Goal: Information Seeking & Learning: Learn about a topic

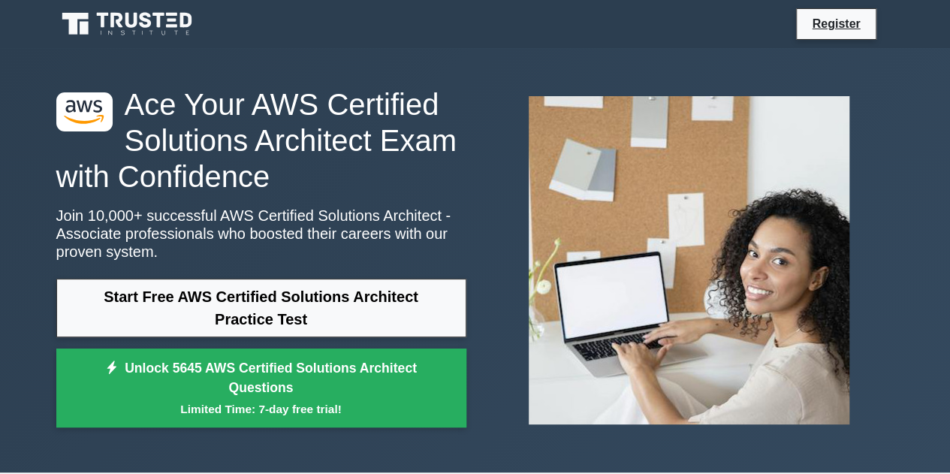
click at [273, 318] on link "Start Free AWS Certified Solutions Architect Practice Test" at bounding box center [261, 308] width 410 height 59
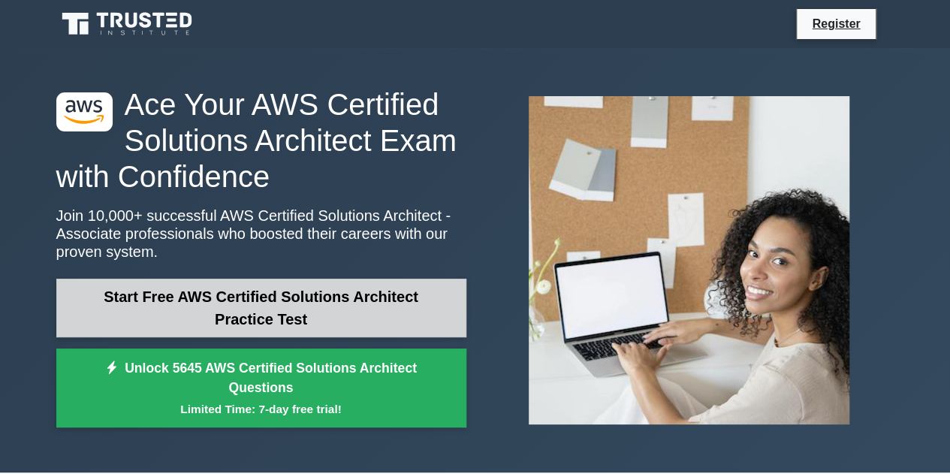
click at [291, 313] on link "Start Free AWS Certified Solutions Architect Practice Test" at bounding box center [261, 308] width 410 height 59
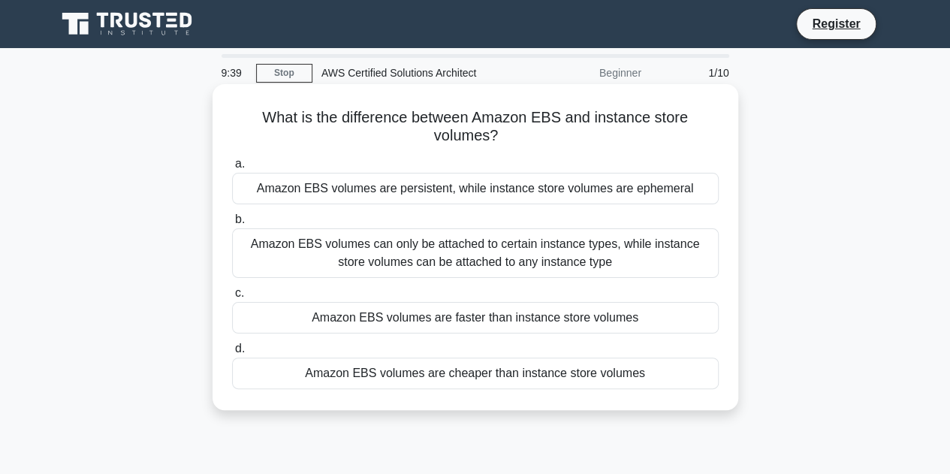
click at [421, 191] on div "Amazon EBS volumes are persistent, while instance store volumes are ephemeral" at bounding box center [475, 189] width 486 height 32
click at [232, 169] on input "a. Amazon EBS volumes are persistent, while instance store volumes are ephemeral" at bounding box center [232, 164] width 0 height 10
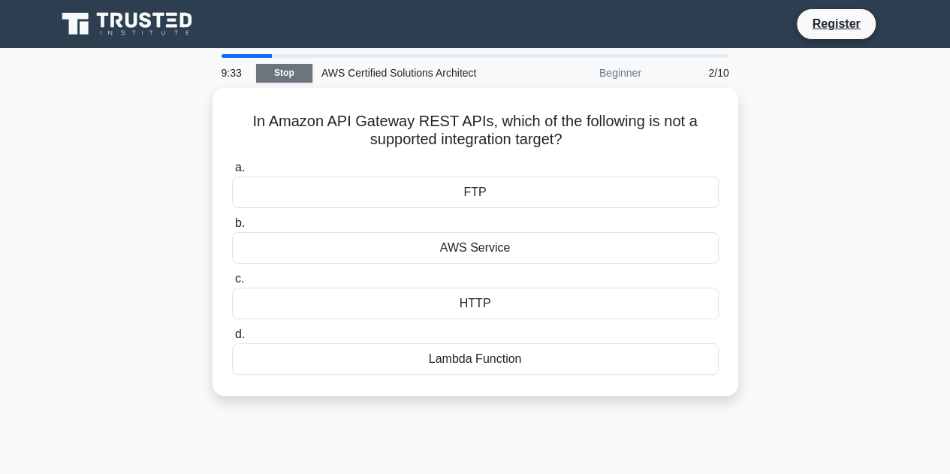
click at [302, 71] on link "Stop" at bounding box center [284, 73] width 56 height 19
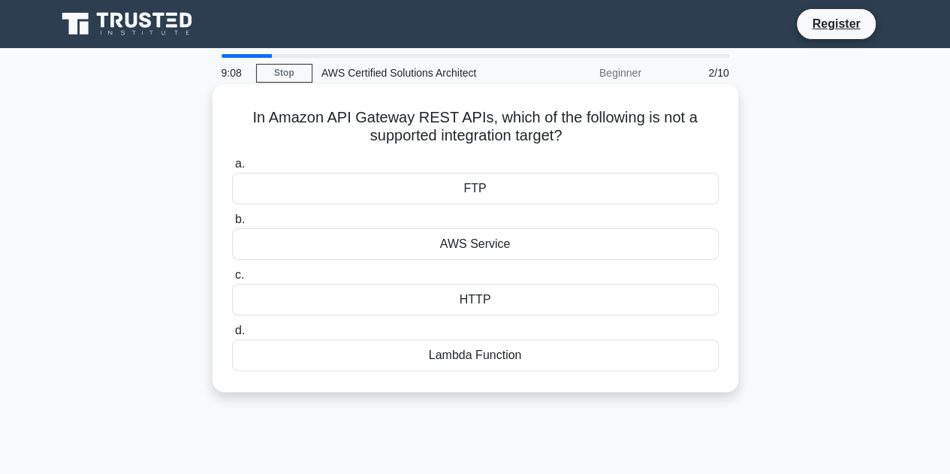
click at [506, 191] on div "FTP" at bounding box center [475, 189] width 486 height 32
click at [232, 169] on input "a. FTP" at bounding box center [232, 164] width 0 height 10
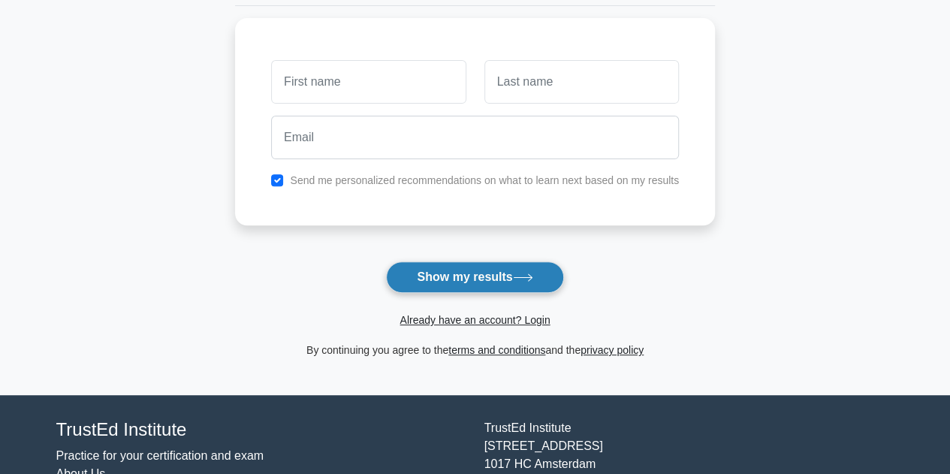
scroll to position [154, 0]
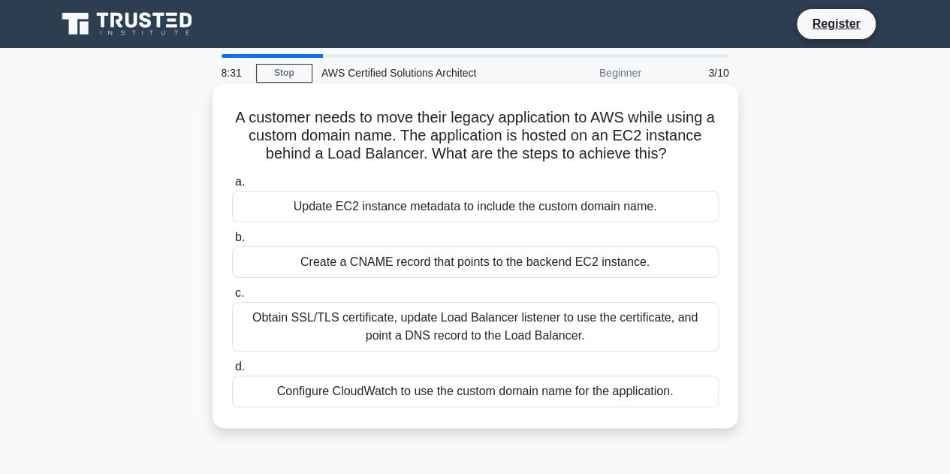
click at [514, 264] on div "Create a CNAME record that points to the backend EC2 instance." at bounding box center [475, 262] width 486 height 32
click at [232, 242] on input "b. Create a CNAME record that points to the backend EC2 instance." at bounding box center [232, 238] width 0 height 10
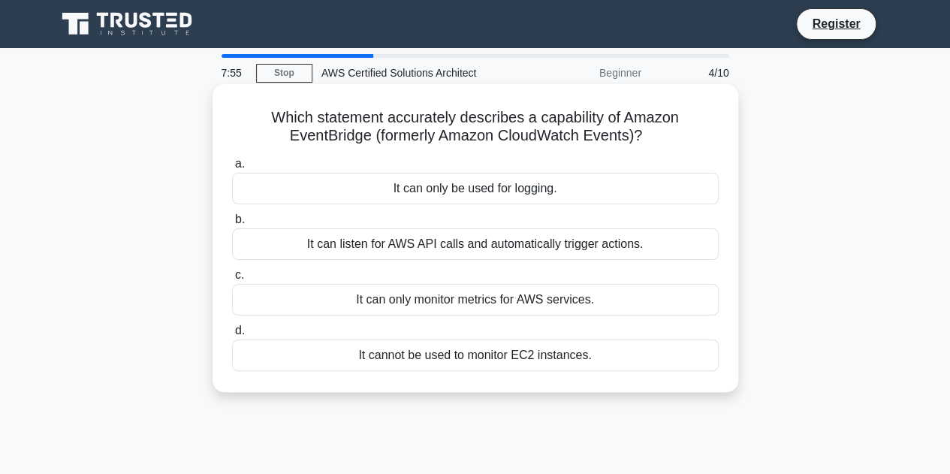
click at [498, 250] on div "It can listen for AWS API calls and automatically trigger actions." at bounding box center [475, 244] width 486 height 32
click at [232, 224] on input "b. It can listen for AWS API calls and automatically trigger actions." at bounding box center [232, 220] width 0 height 10
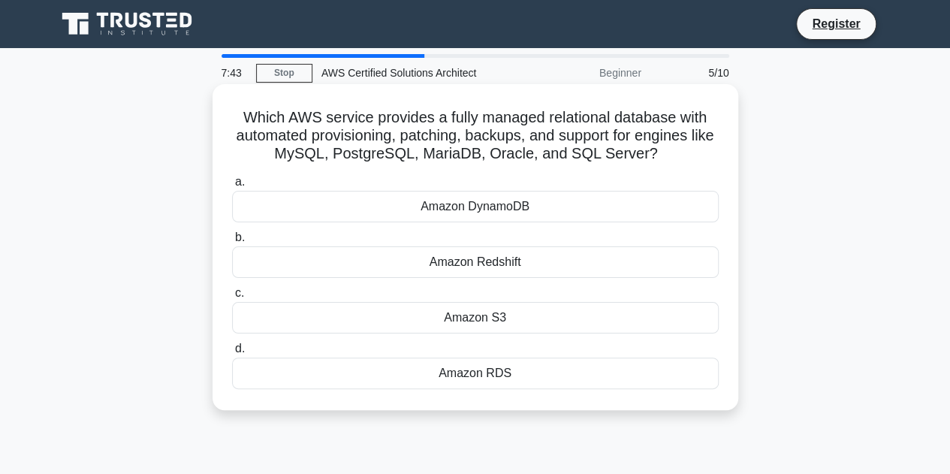
click at [536, 369] on div "Amazon RDS" at bounding box center [475, 373] width 486 height 32
click at [232, 354] on input "d. Amazon RDS" at bounding box center [232, 349] width 0 height 10
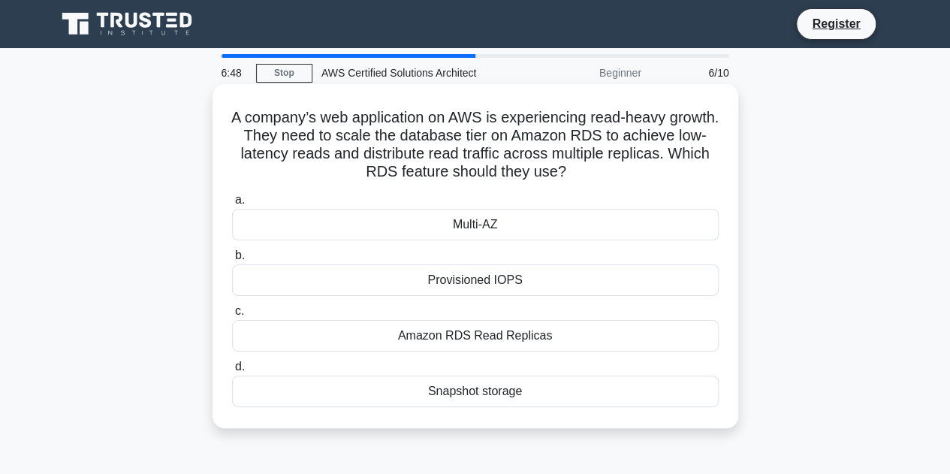
click at [556, 330] on div "Amazon RDS Read Replicas" at bounding box center [475, 336] width 486 height 32
click at [232, 316] on input "c. Amazon RDS Read Replicas" at bounding box center [232, 311] width 0 height 10
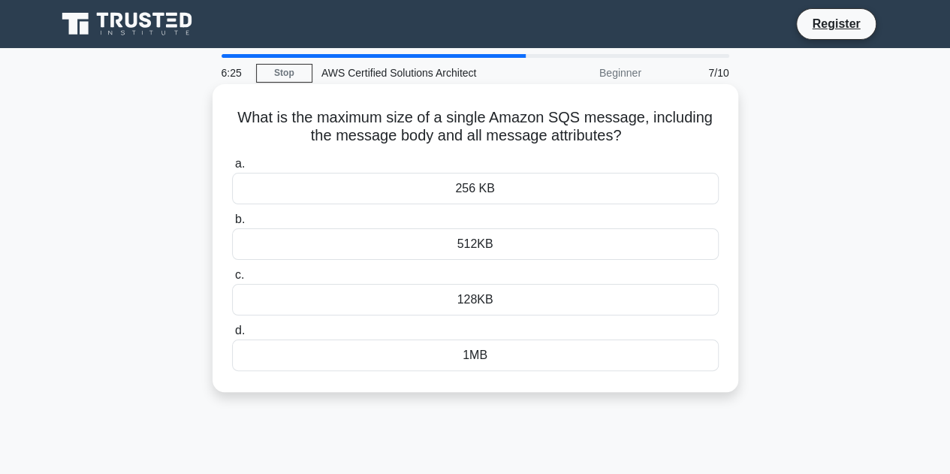
click at [506, 249] on div "512KB" at bounding box center [475, 244] width 486 height 32
click at [232, 224] on input "b. 512KB" at bounding box center [232, 220] width 0 height 10
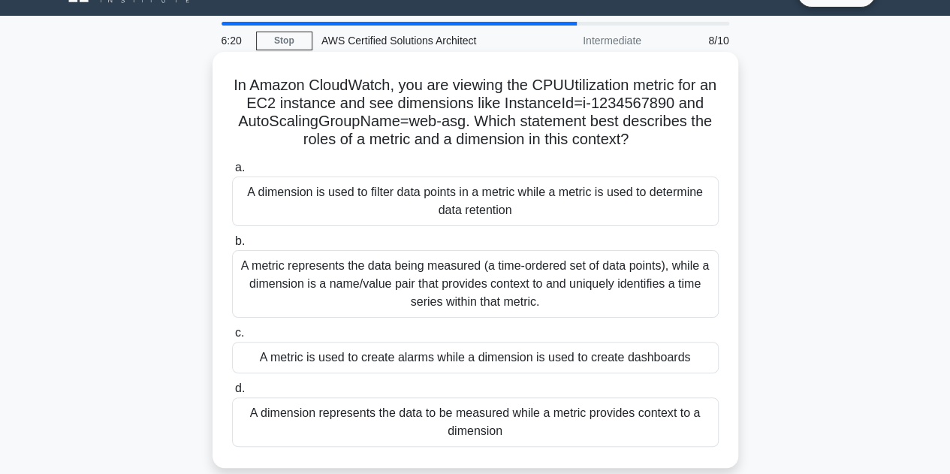
scroll to position [33, 0]
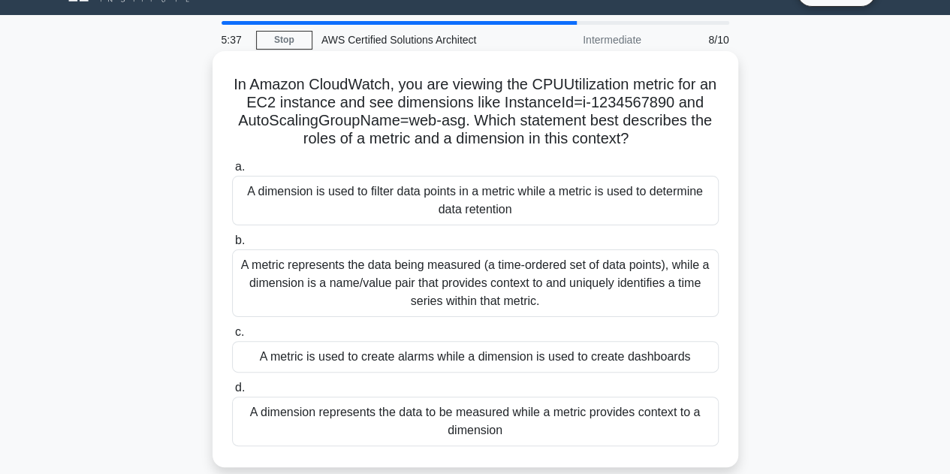
click at [418, 297] on div "A metric represents the data being measured (a time-ordered set of data points)…" at bounding box center [475, 283] width 486 height 68
click at [232, 245] on input "b. A metric represents the data being measured (a time-ordered set of data poin…" at bounding box center [232, 241] width 0 height 10
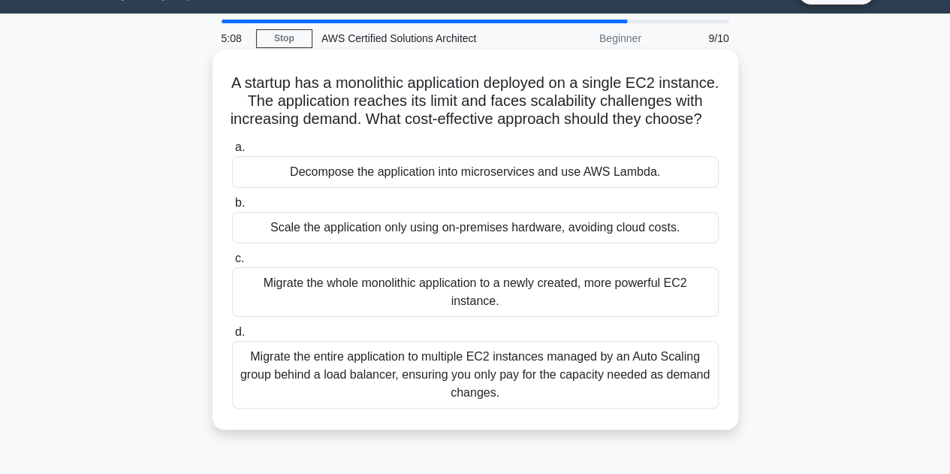
scroll to position [35, 0]
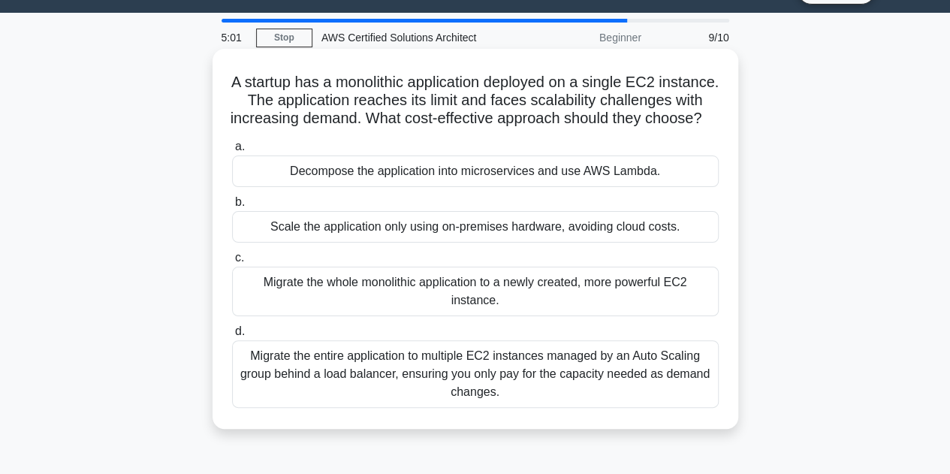
click at [482, 384] on div "Migrate the entire application to multiple EC2 instances managed by an Auto Sca…" at bounding box center [475, 374] width 486 height 68
click at [232, 336] on input "d. Migrate the entire application to multiple EC2 instances managed by an Auto …" at bounding box center [232, 332] width 0 height 10
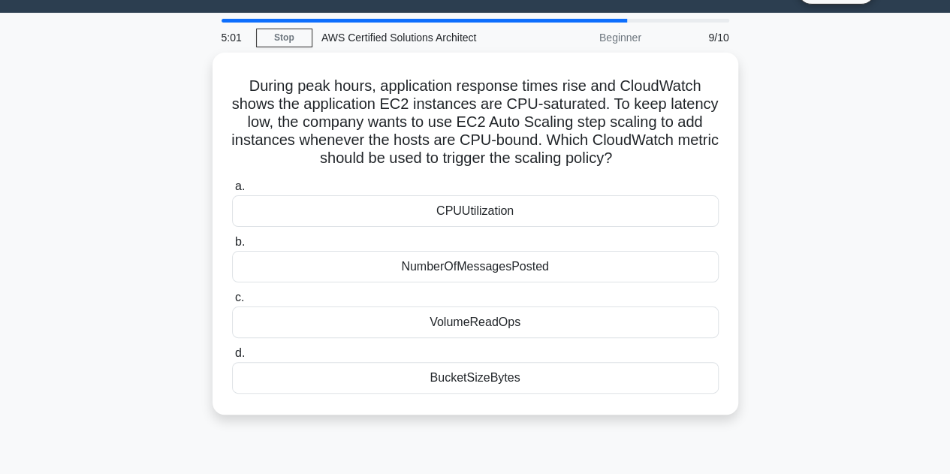
scroll to position [0, 0]
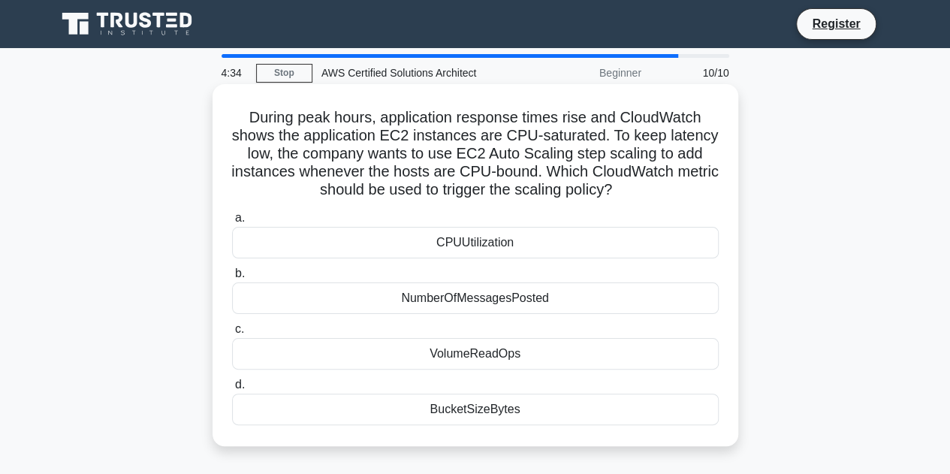
click at [498, 241] on div "CPUUtilization" at bounding box center [475, 243] width 486 height 32
click at [232, 223] on input "a. CPUUtilization" at bounding box center [232, 218] width 0 height 10
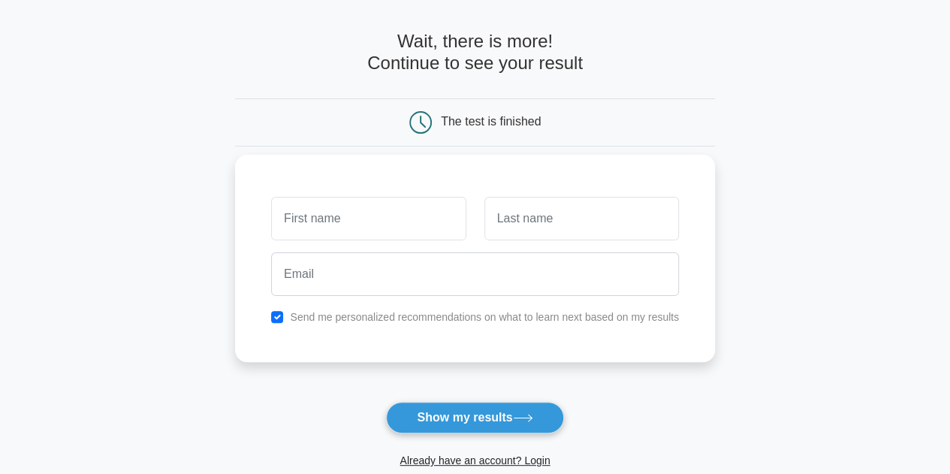
scroll to position [54, 0]
type input "irisa"
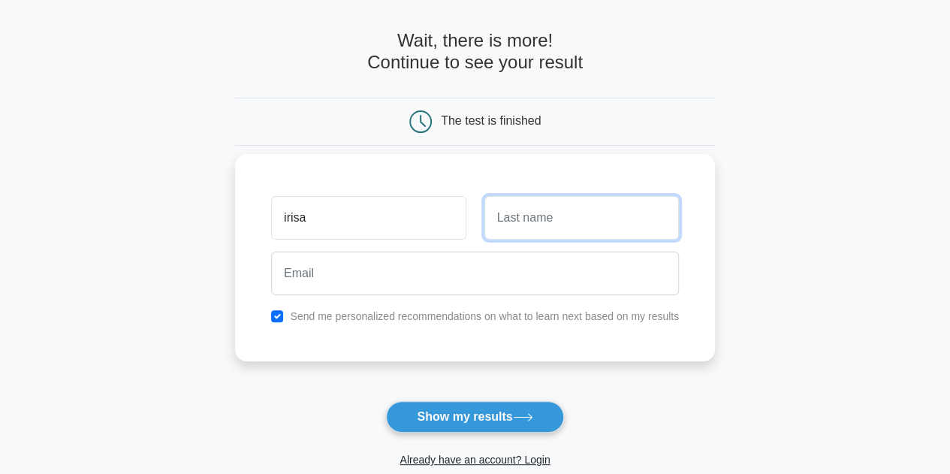
click at [538, 227] on input "text" at bounding box center [581, 218] width 194 height 44
type input "kurti"
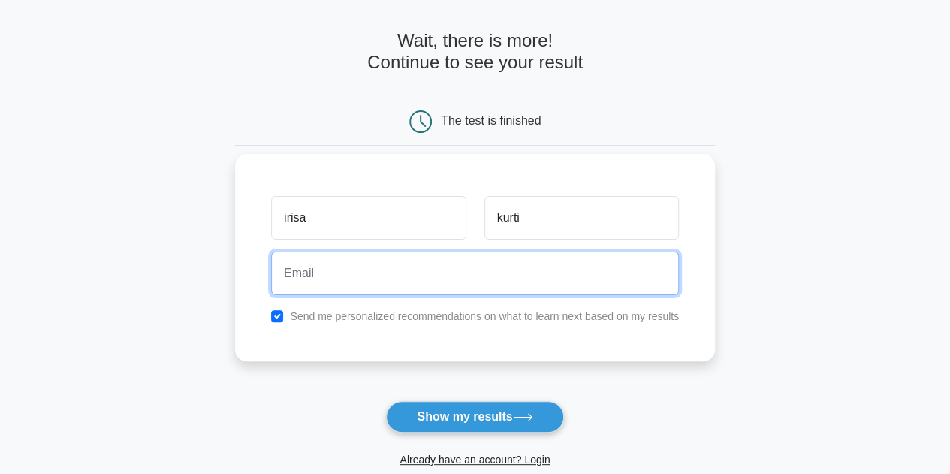
click at [443, 266] on input "email" at bounding box center [475, 273] width 408 height 44
type input "[EMAIL_ADDRESS][DOMAIN_NAME]"
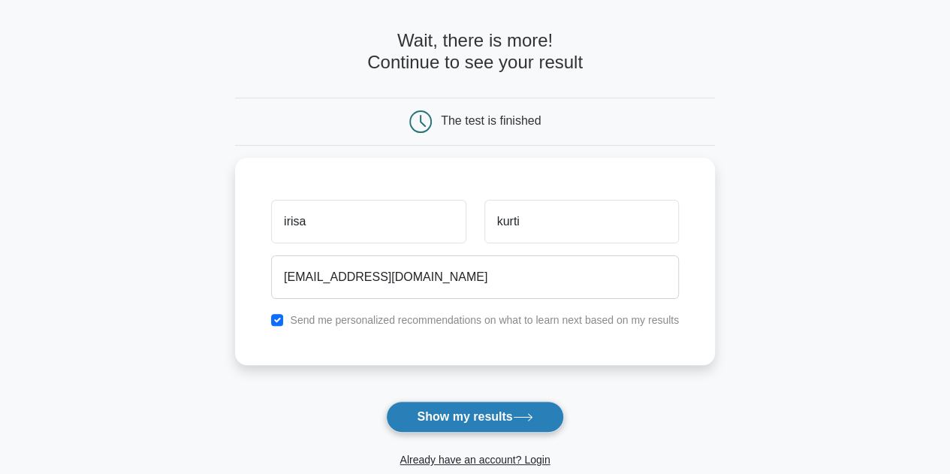
click at [468, 416] on button "Show my results" at bounding box center [474, 417] width 177 height 32
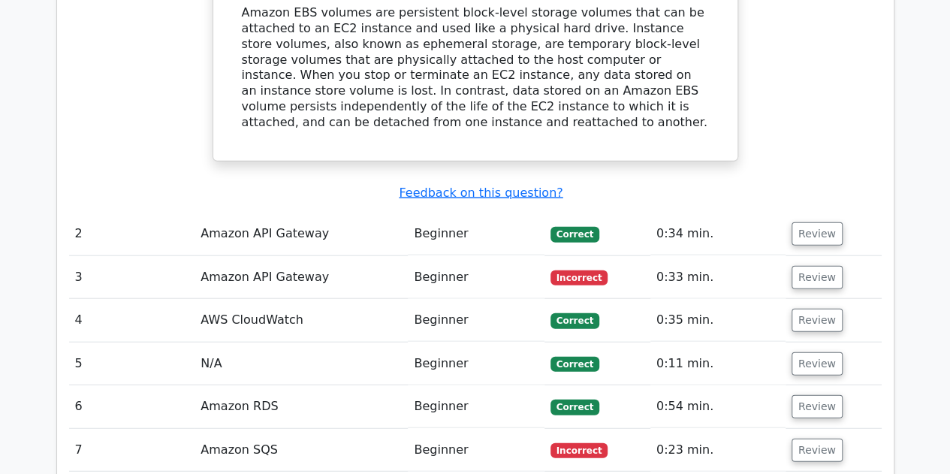
scroll to position [1625, 0]
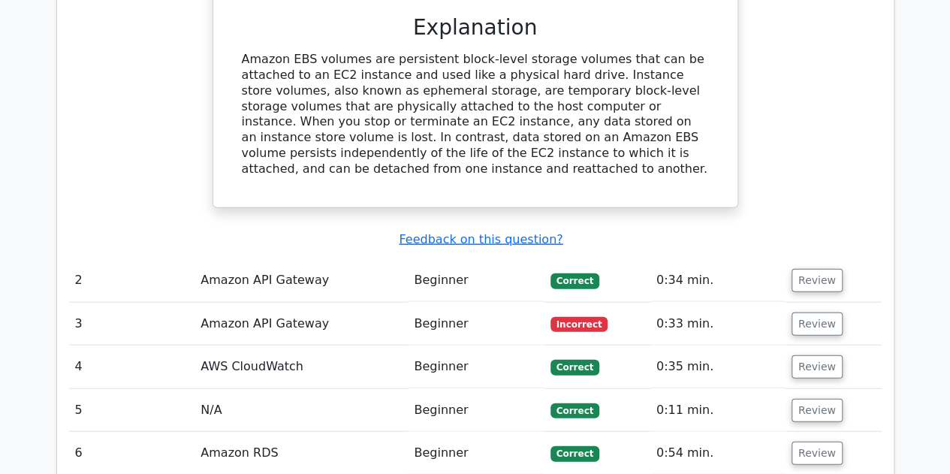
click at [495, 303] on td "Beginner" at bounding box center [476, 324] width 136 height 43
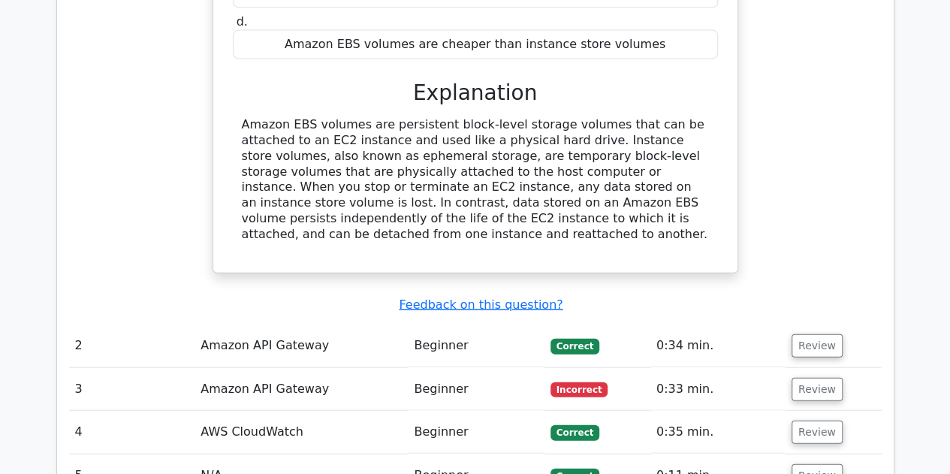
scroll to position [1562, 0]
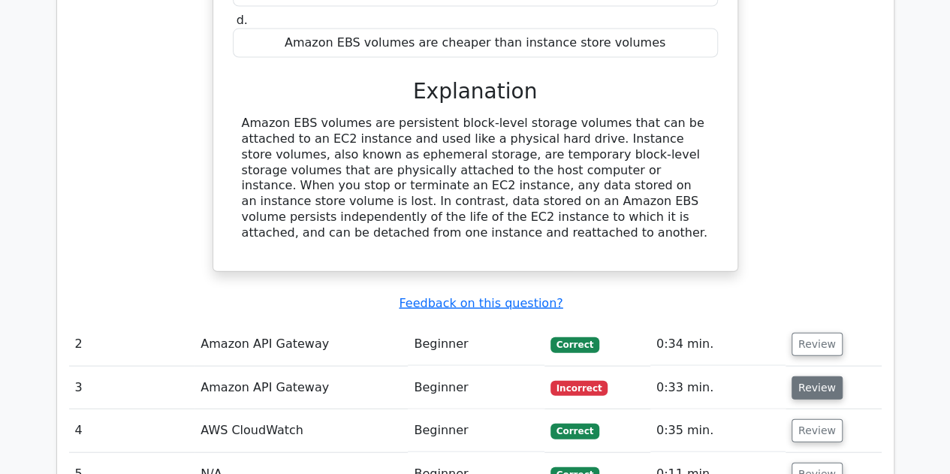
click at [809, 376] on button "Review" at bounding box center [816, 387] width 51 height 23
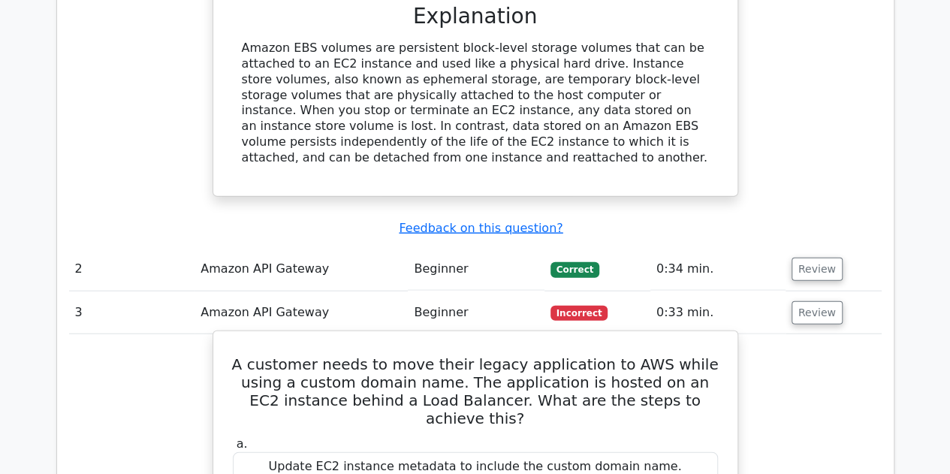
scroll to position [1650, 0]
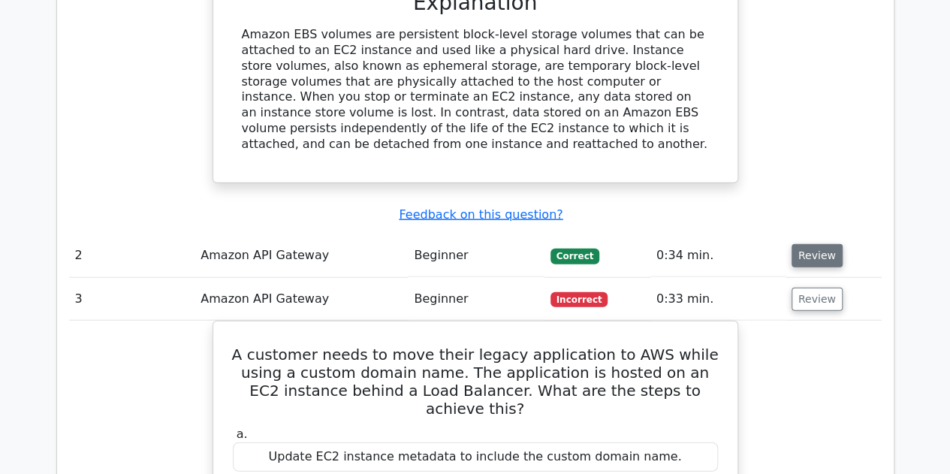
click at [803, 244] on button "Review" at bounding box center [816, 255] width 51 height 23
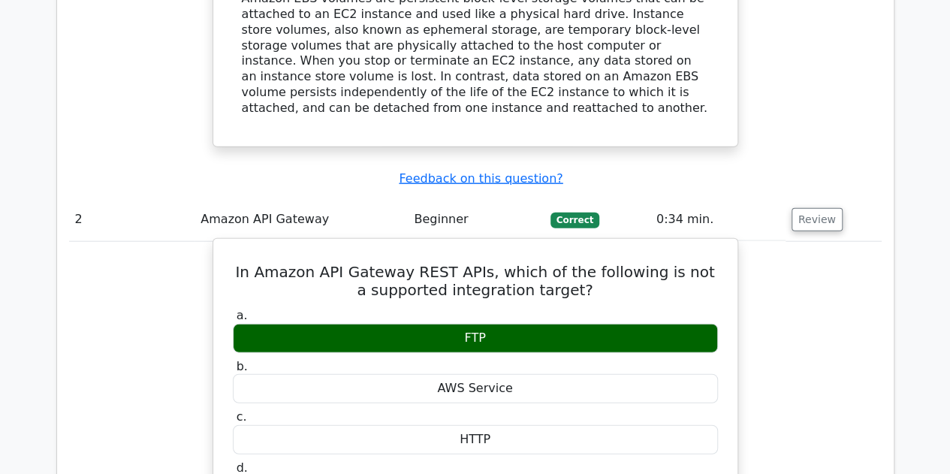
scroll to position [1685, 0]
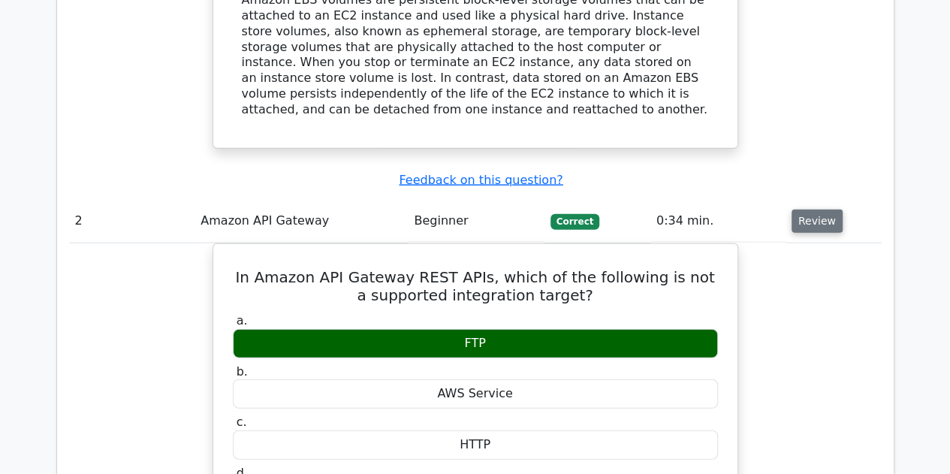
click at [801, 209] on button "Review" at bounding box center [816, 220] width 51 height 23
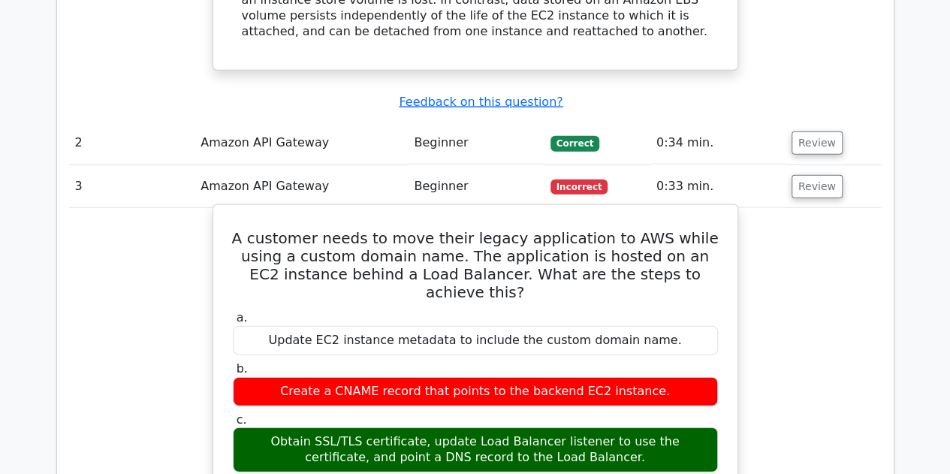
scroll to position [1761, 0]
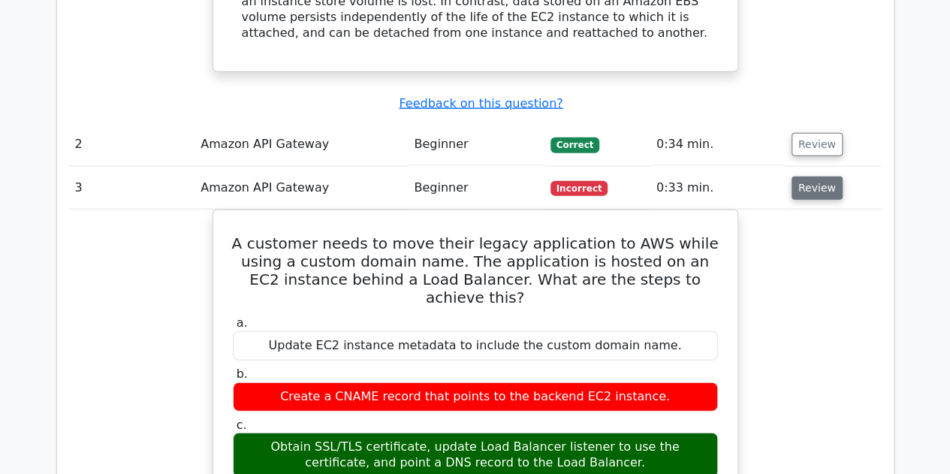
click at [805, 176] on button "Review" at bounding box center [816, 187] width 51 height 23
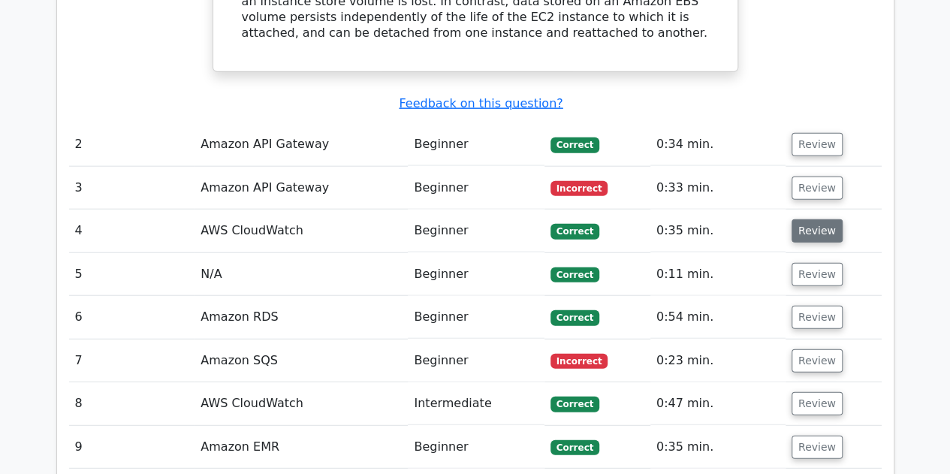
click at [815, 219] on button "Review" at bounding box center [816, 230] width 51 height 23
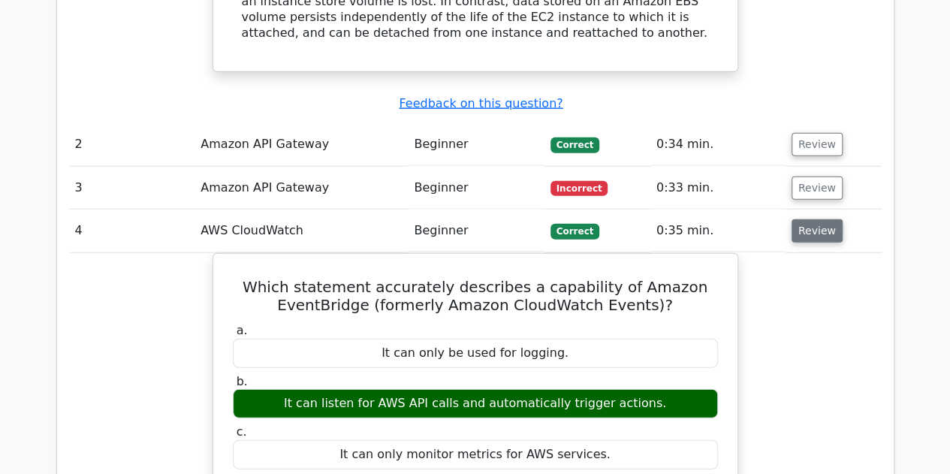
click at [815, 219] on button "Review" at bounding box center [816, 230] width 51 height 23
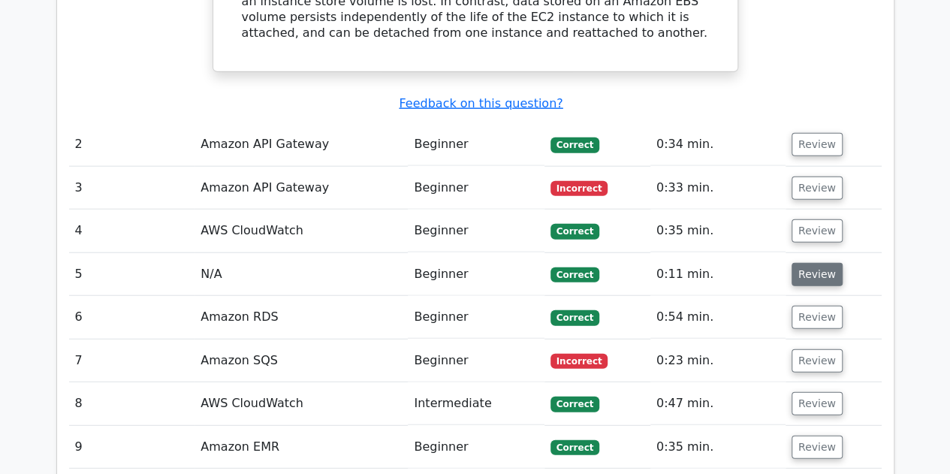
click at [812, 263] on button "Review" at bounding box center [816, 274] width 51 height 23
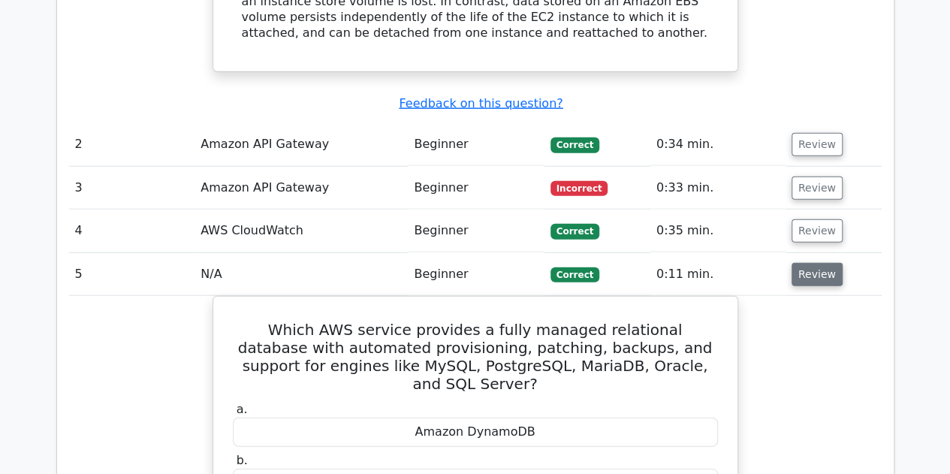
click at [812, 263] on button "Review" at bounding box center [816, 274] width 51 height 23
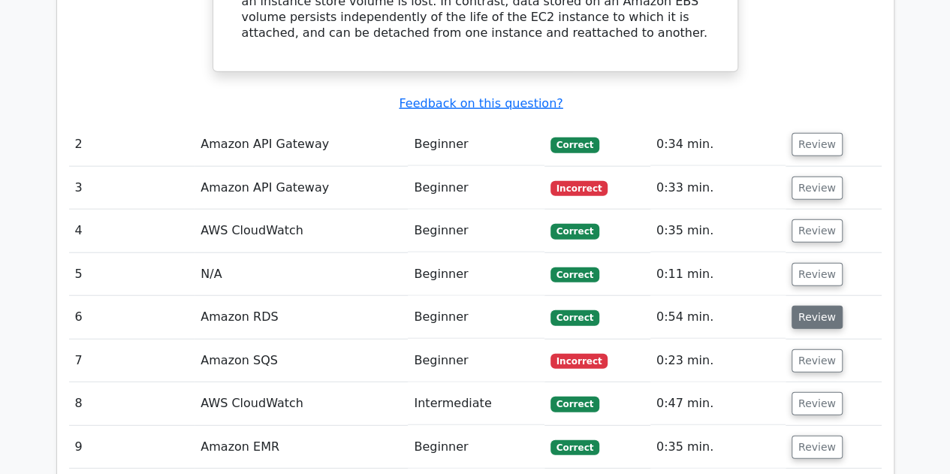
click at [800, 306] on button "Review" at bounding box center [816, 317] width 51 height 23
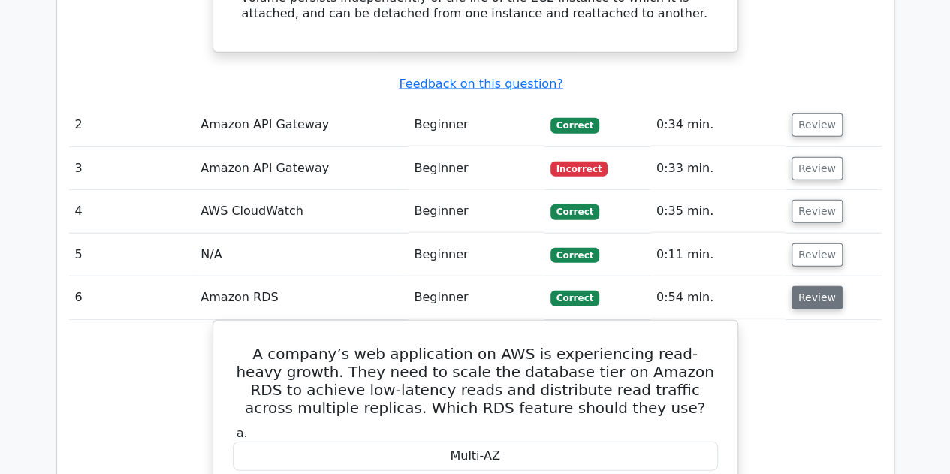
scroll to position [1782, 0]
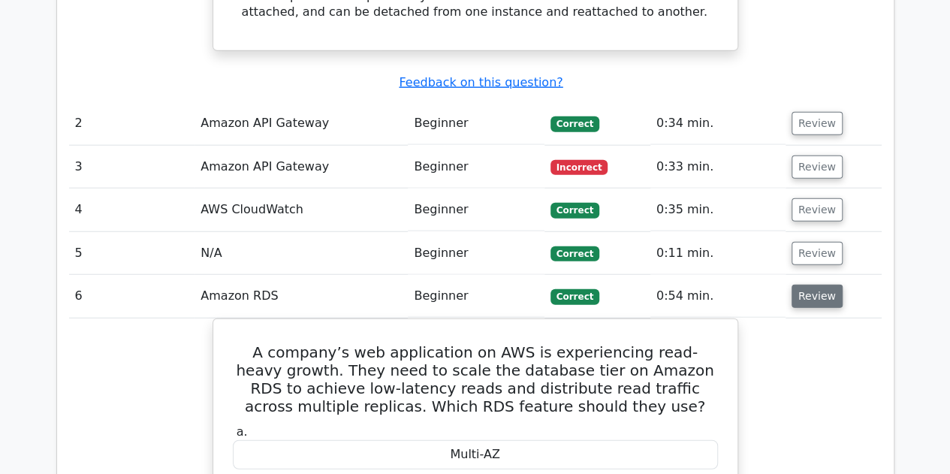
click at [806, 285] on button "Review" at bounding box center [816, 296] width 51 height 23
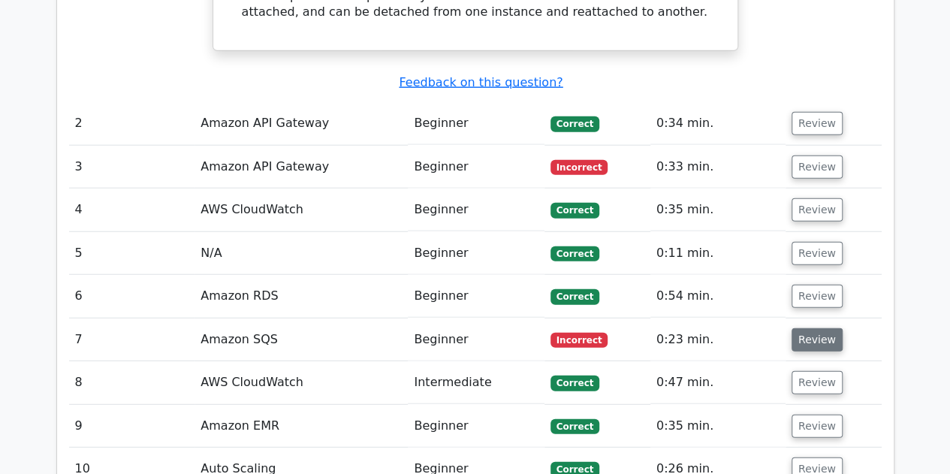
click at [809, 328] on button "Review" at bounding box center [816, 339] width 51 height 23
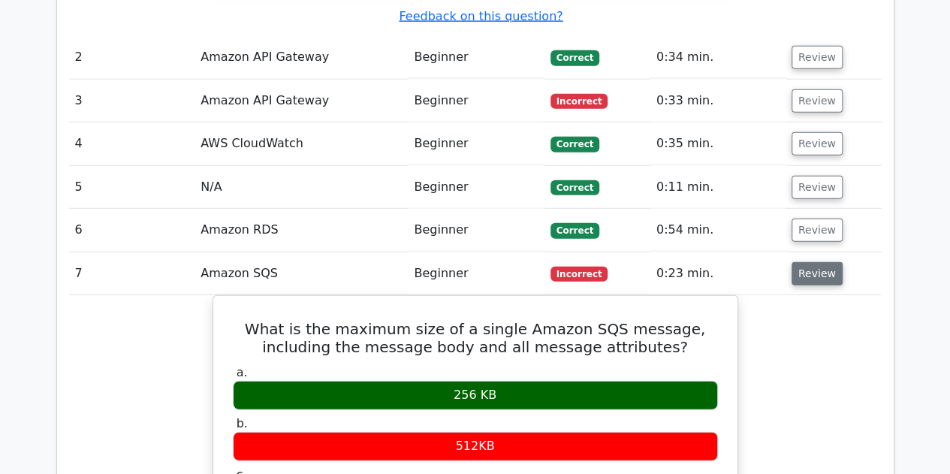
scroll to position [1851, 0]
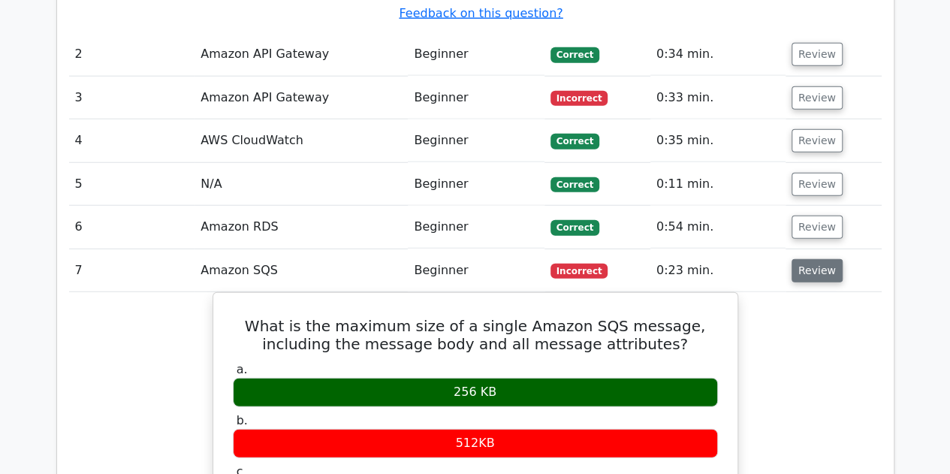
click at [815, 259] on button "Review" at bounding box center [816, 270] width 51 height 23
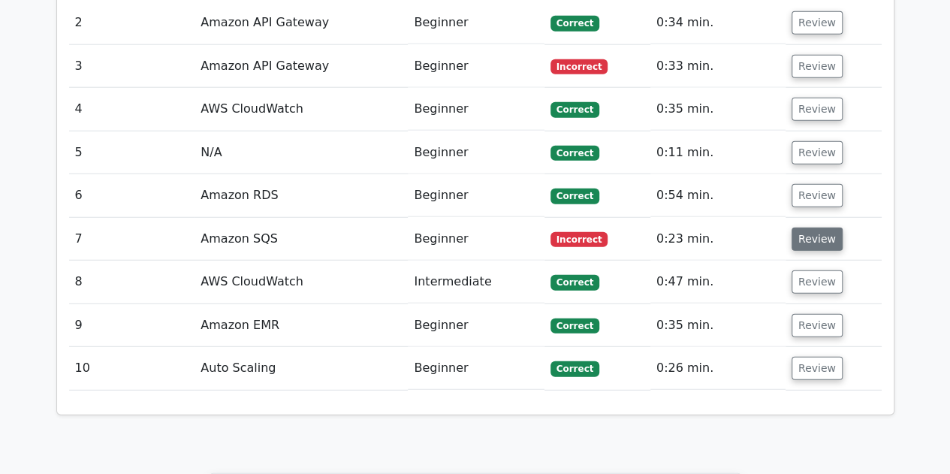
scroll to position [1886, 0]
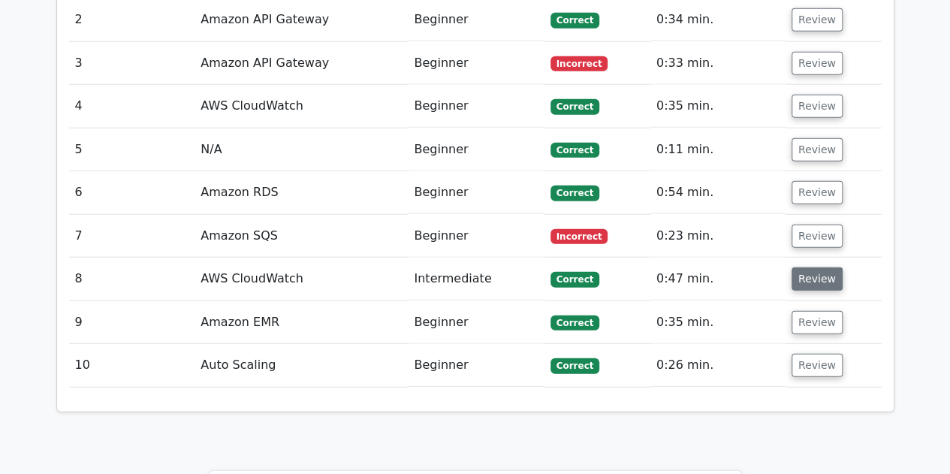
click at [815, 267] on button "Review" at bounding box center [816, 278] width 51 height 23
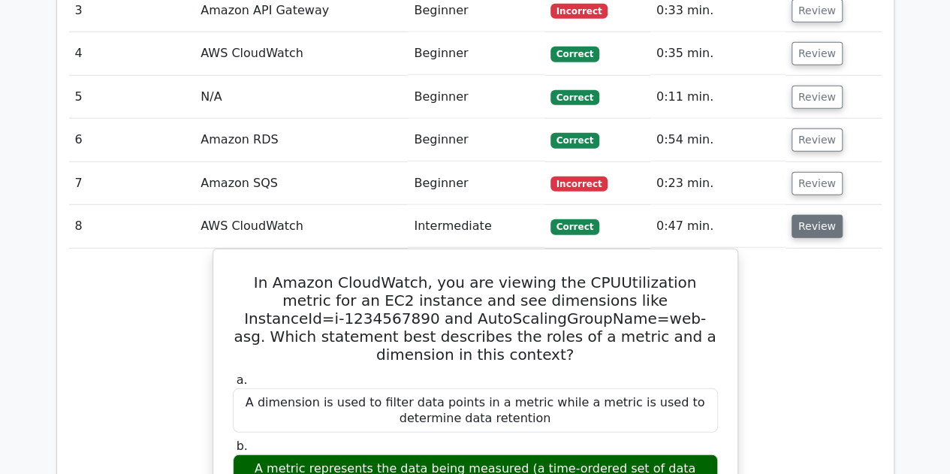
scroll to position [1940, 0]
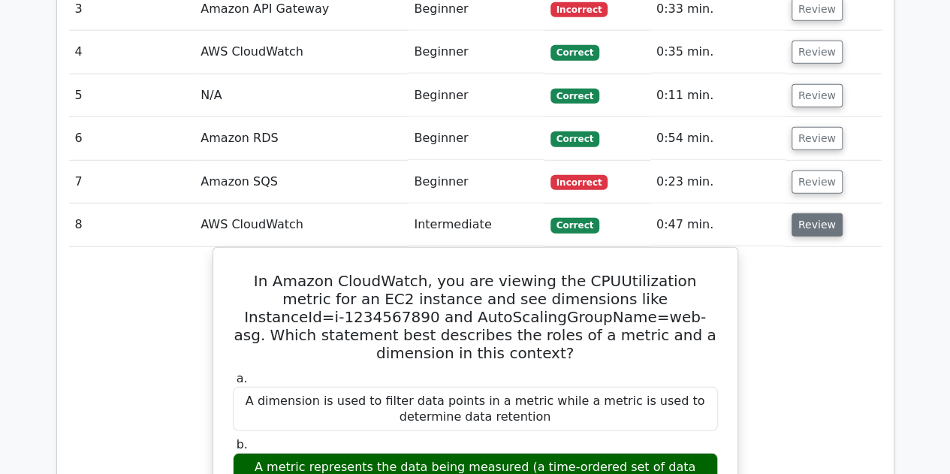
click at [820, 213] on button "Review" at bounding box center [816, 224] width 51 height 23
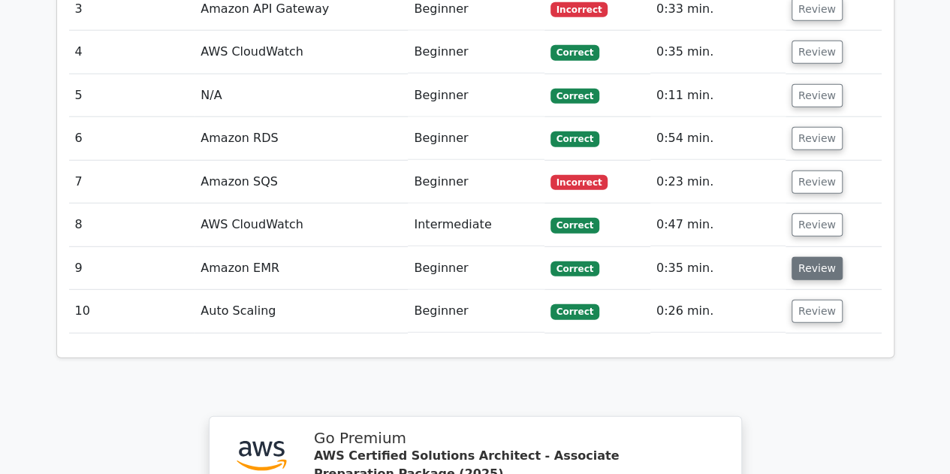
click at [815, 257] on button "Review" at bounding box center [816, 268] width 51 height 23
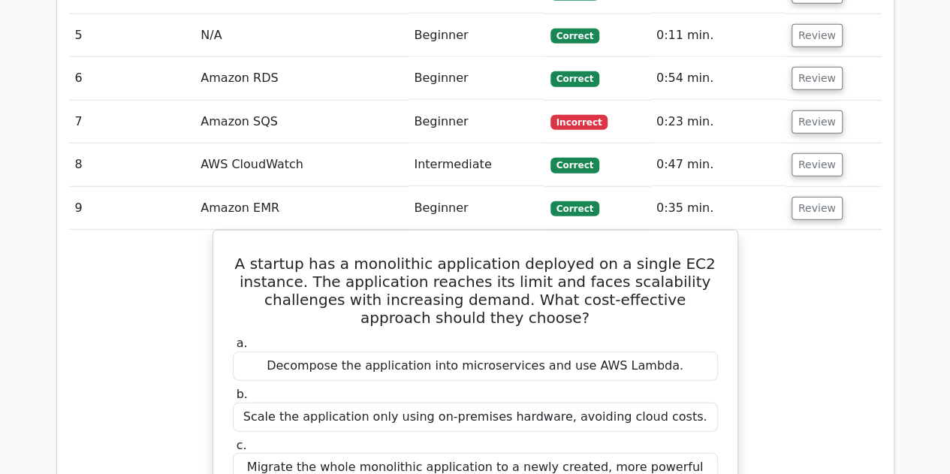
scroll to position [2003, 0]
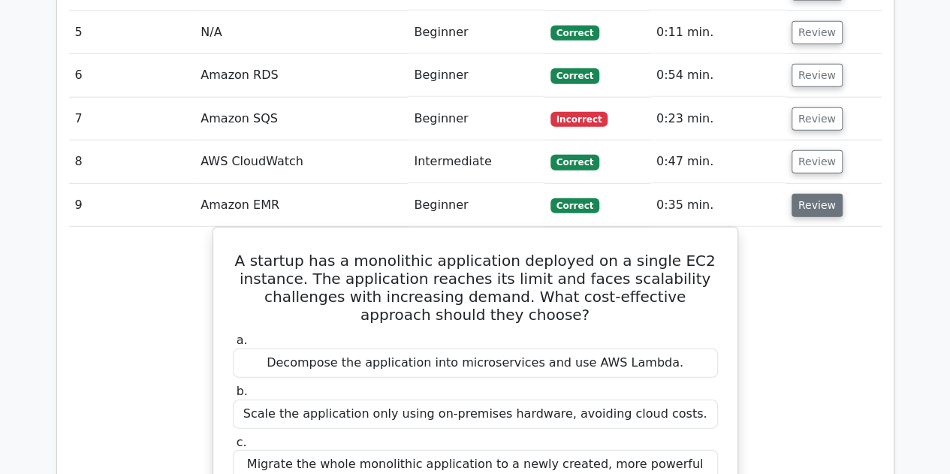
click at [812, 194] on button "Review" at bounding box center [816, 205] width 51 height 23
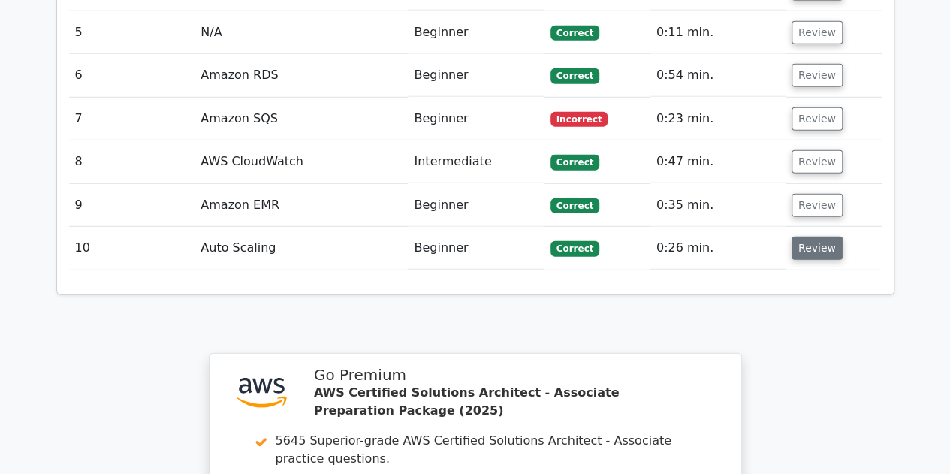
click at [811, 236] on button "Review" at bounding box center [816, 247] width 51 height 23
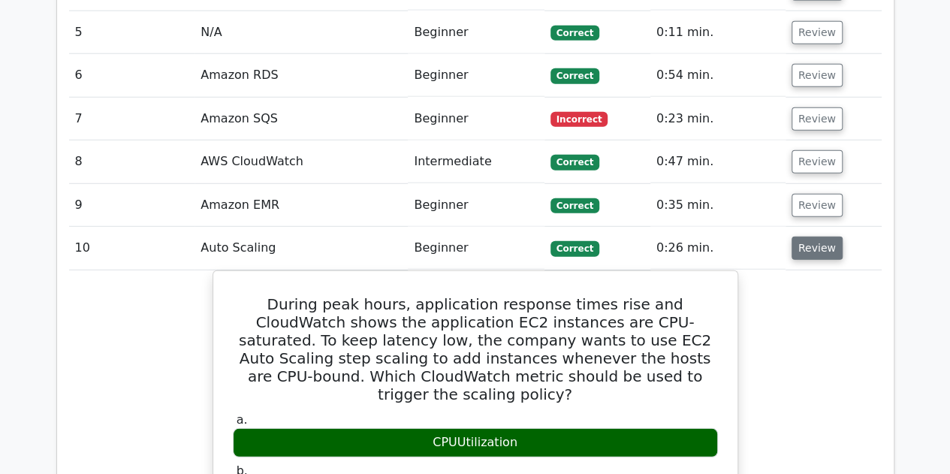
click at [815, 236] on button "Review" at bounding box center [816, 247] width 51 height 23
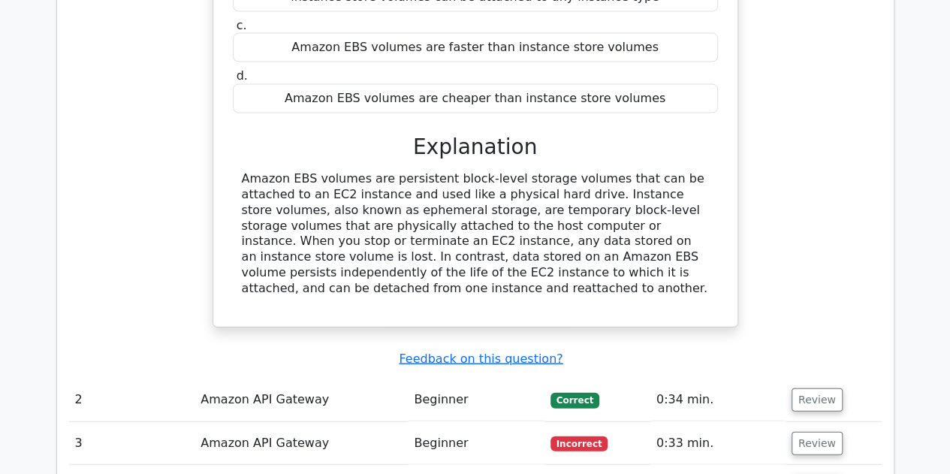
scroll to position [1497, 0]
